Goal: Transaction & Acquisition: Purchase product/service

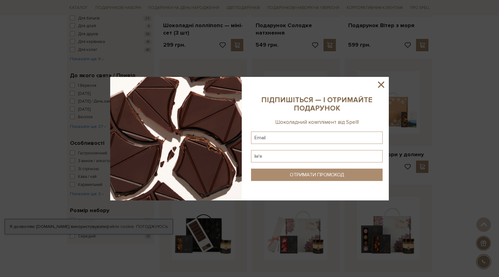
scroll to position [252, 0]
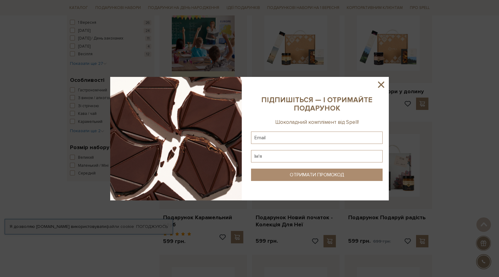
click at [380, 84] on icon at bounding box center [381, 85] width 6 height 6
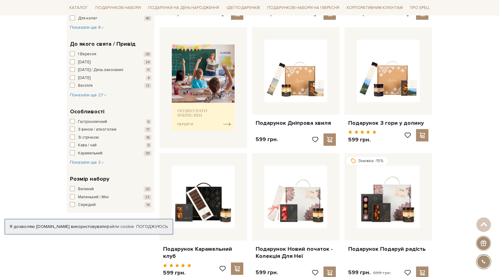
scroll to position [189, 0]
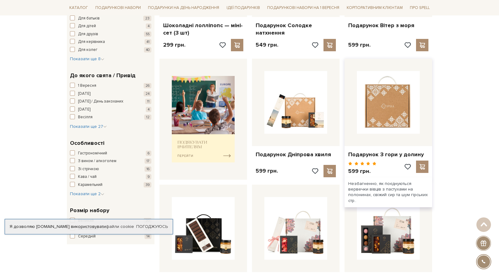
click at [371, 109] on img at bounding box center [388, 102] width 63 height 63
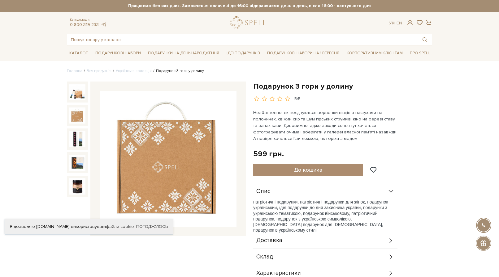
click at [75, 116] on img at bounding box center [77, 116] width 16 height 16
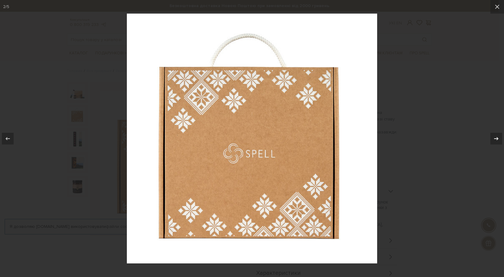
click at [493, 139] on icon at bounding box center [495, 138] width 7 height 7
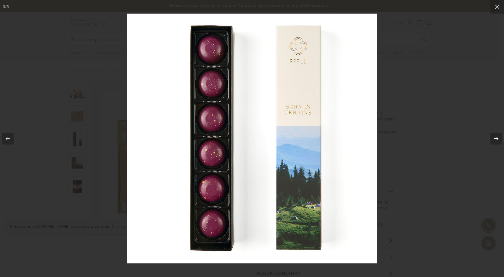
click at [493, 139] on icon at bounding box center [495, 138] width 7 height 7
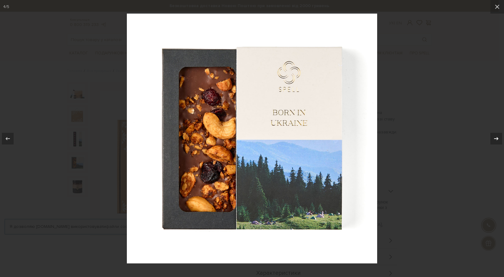
click at [493, 139] on div "4 / 5" at bounding box center [252, 138] width 504 height 277
click at [494, 139] on icon at bounding box center [495, 138] width 7 height 7
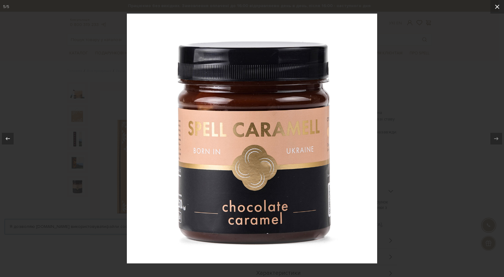
click at [496, 7] on icon at bounding box center [496, 6] width 7 height 7
